Goal: Check status: Check status

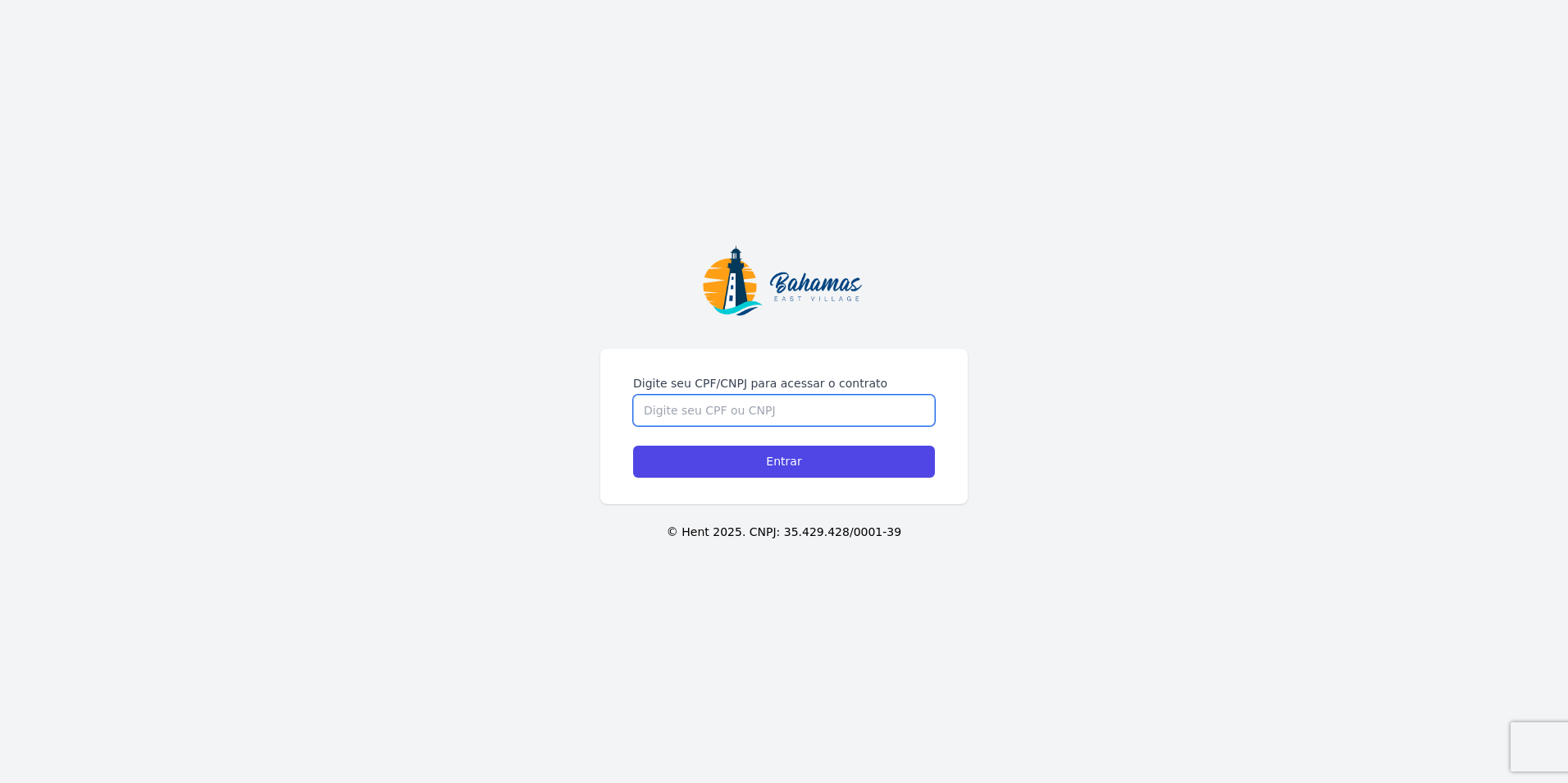
click at [785, 403] on input "Digite seu CPF/CNPJ para acessar o contrato" at bounding box center [784, 410] width 302 height 31
type input "01687677913"
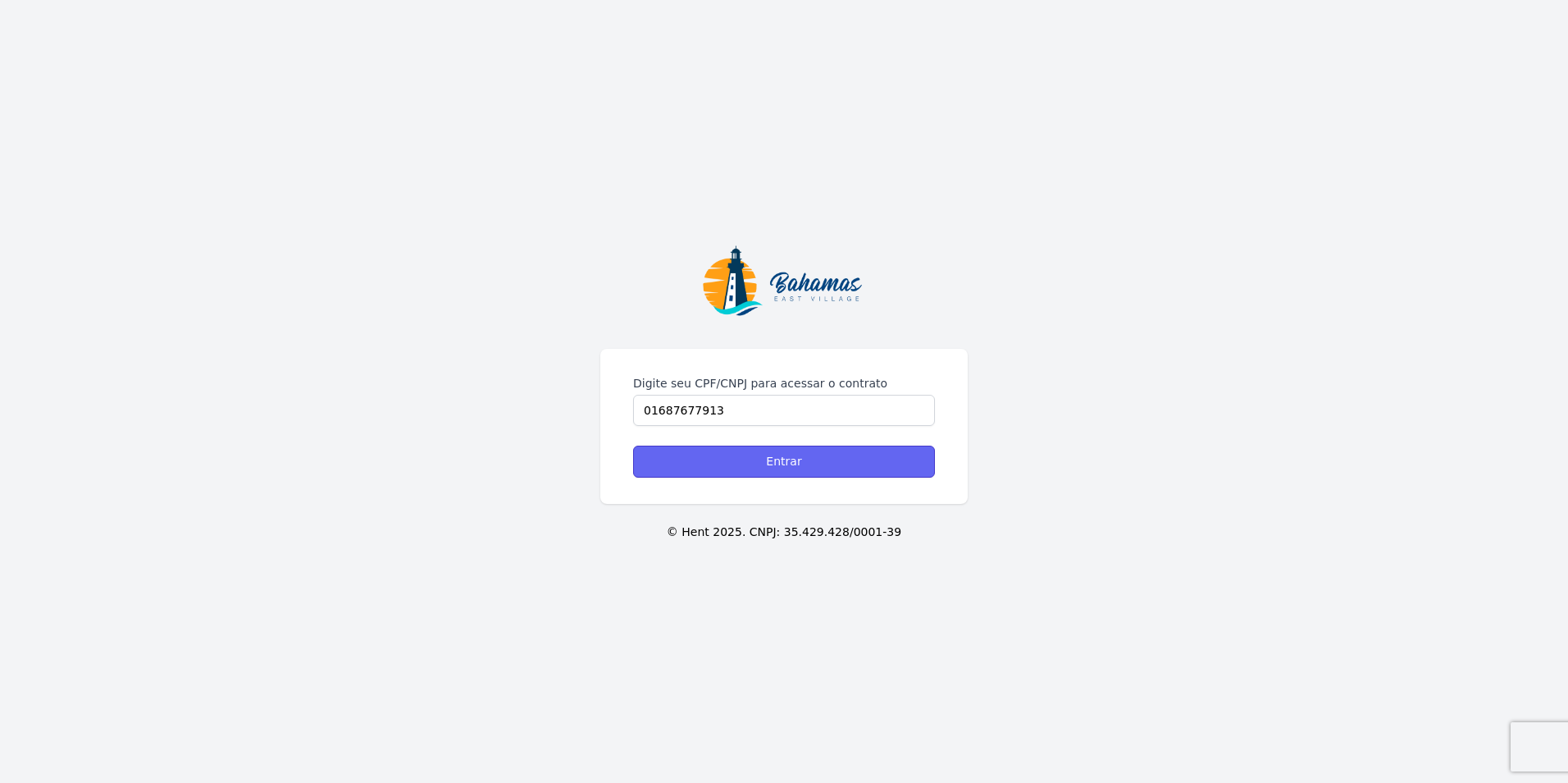
click at [761, 464] on input "Entrar" at bounding box center [784, 461] width 302 height 32
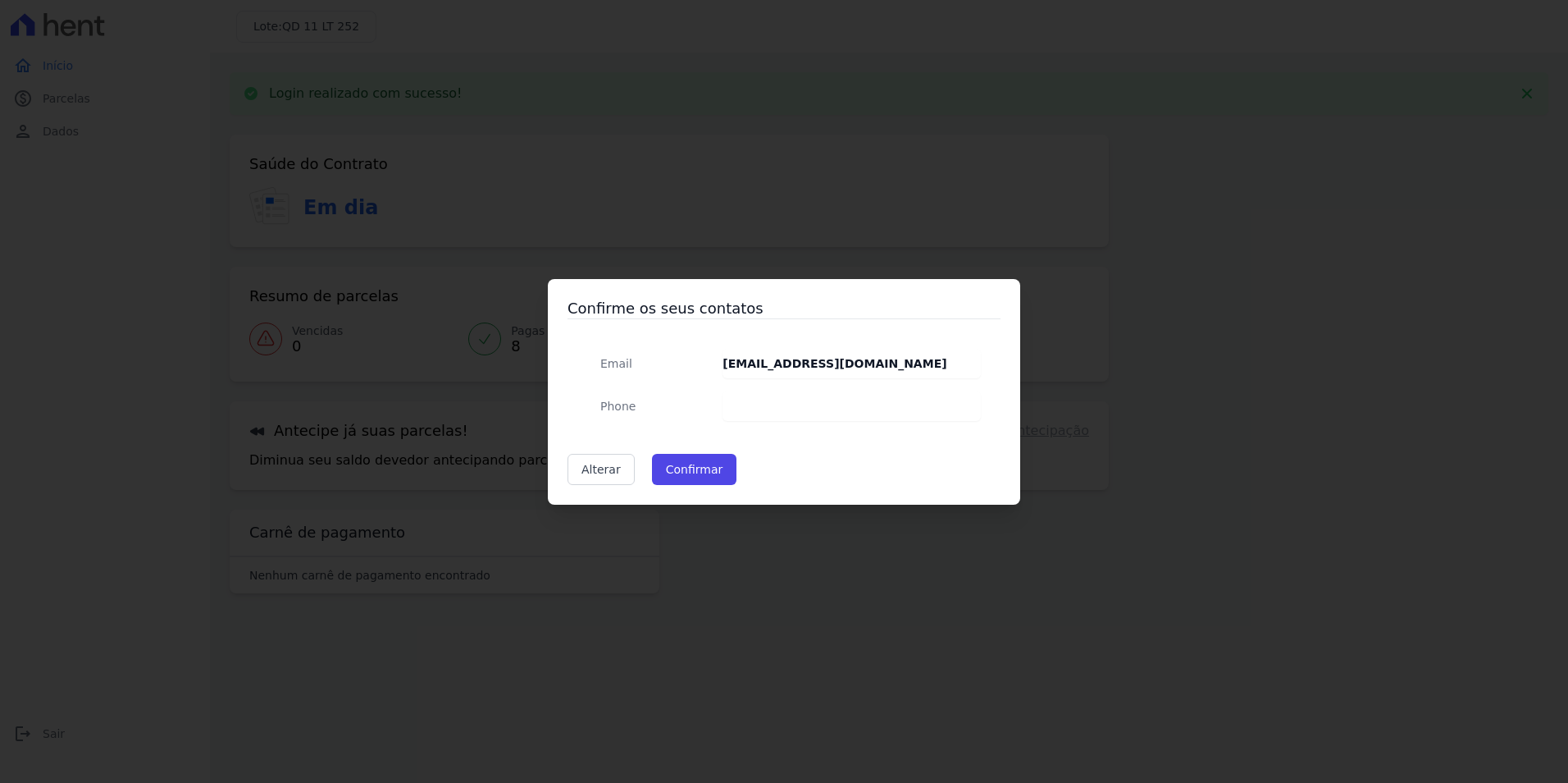
click at [727, 402] on dd at bounding box center [851, 406] width 258 height 30
click at [708, 463] on button "Confirmar" at bounding box center [694, 469] width 85 height 31
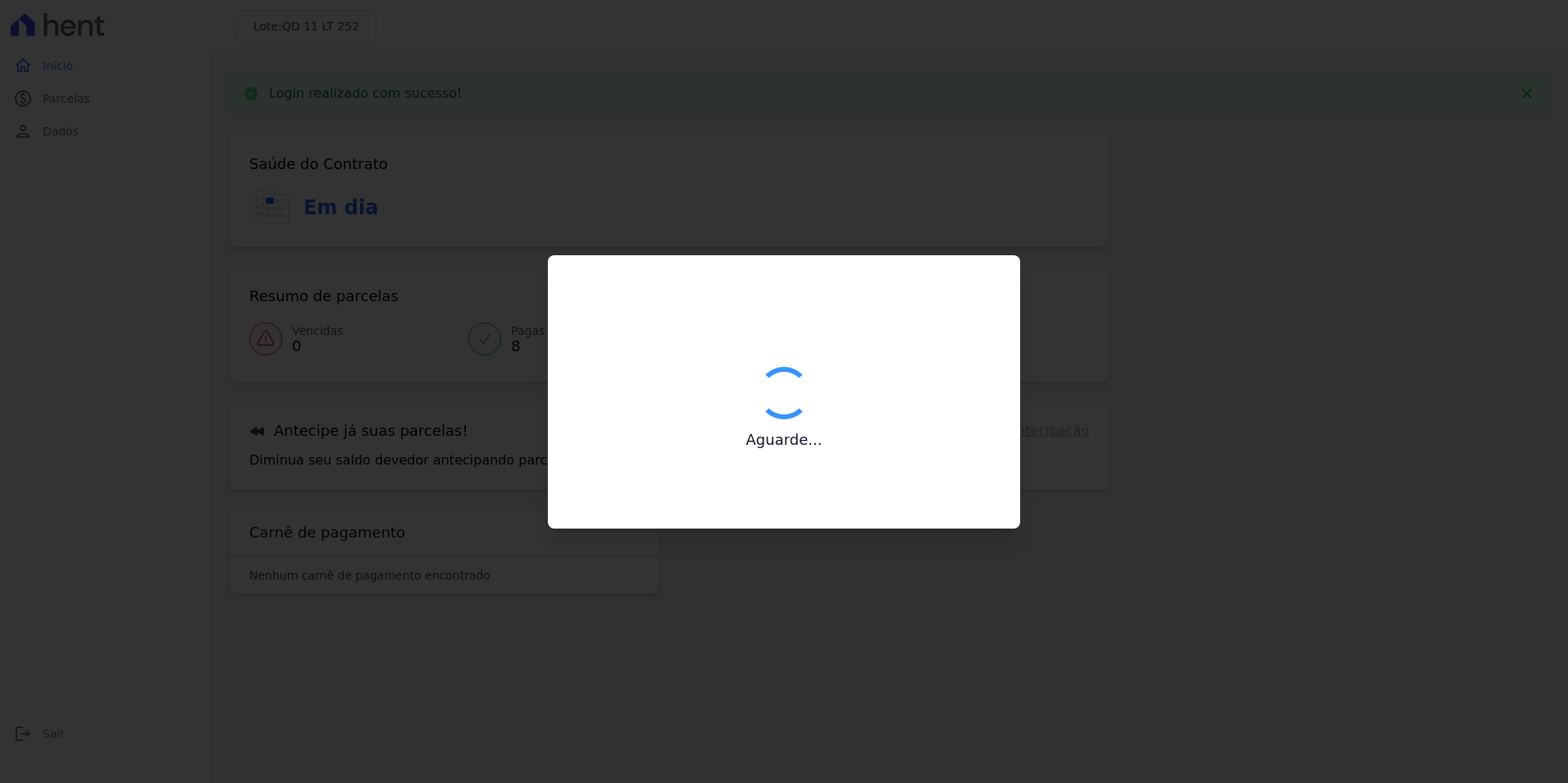
type input "Contatos confirmados com sucesso."
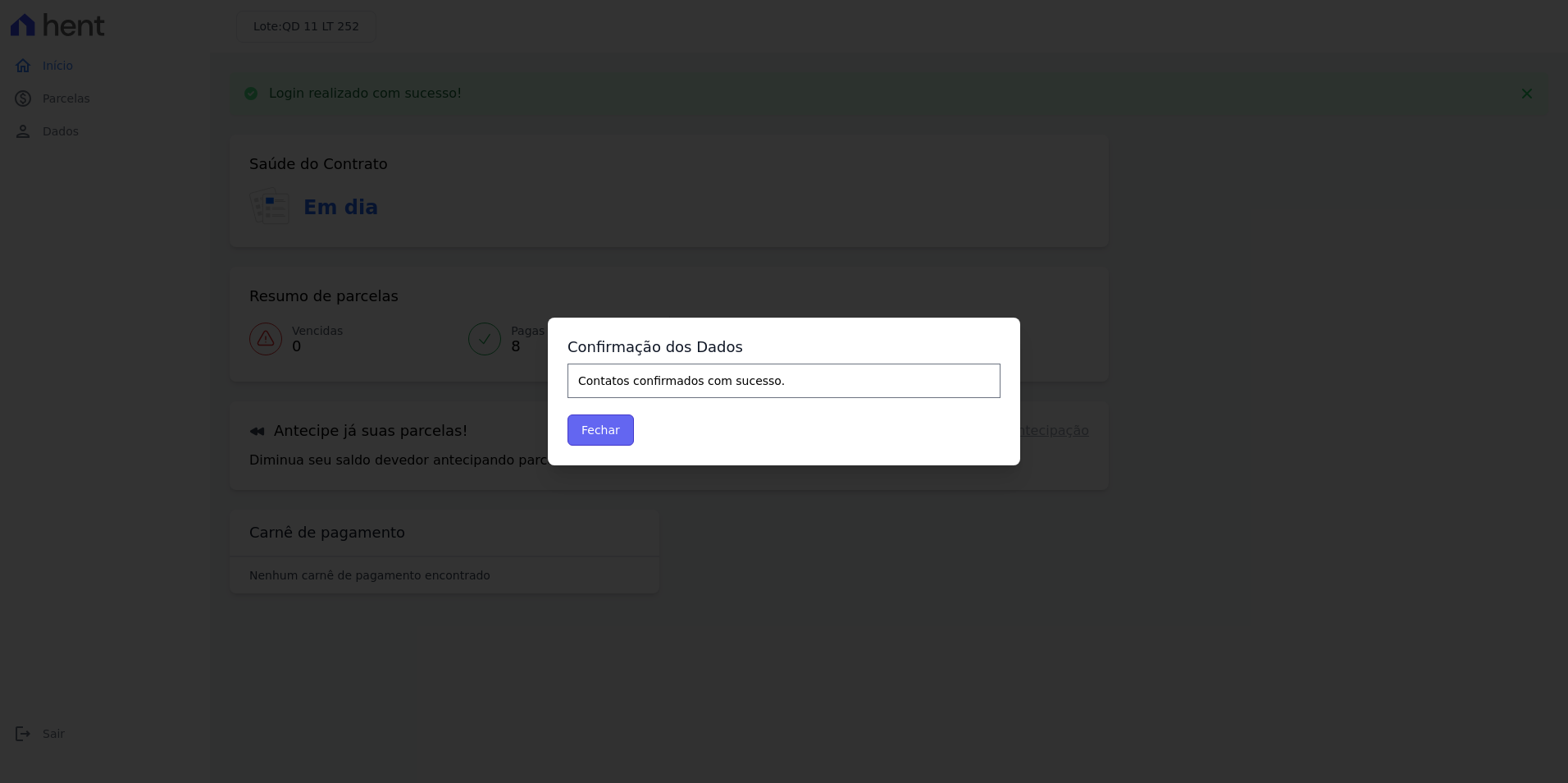
click at [613, 422] on button "Fechar" at bounding box center [600, 430] width 67 height 31
